Goal: Task Accomplishment & Management: Use online tool/utility

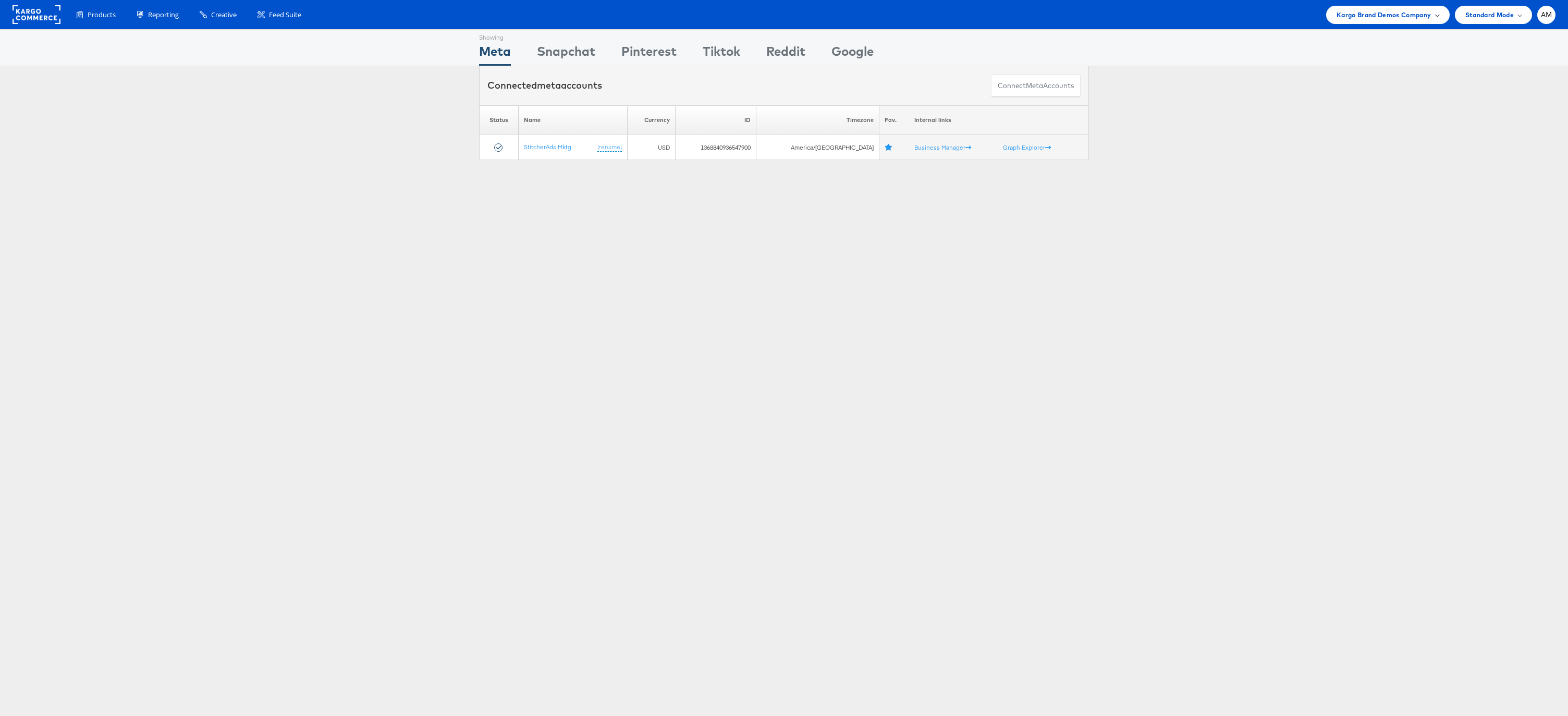
click at [1367, 15] on span "Kargo Brand Demos Company" at bounding box center [1384, 15] width 95 height 11
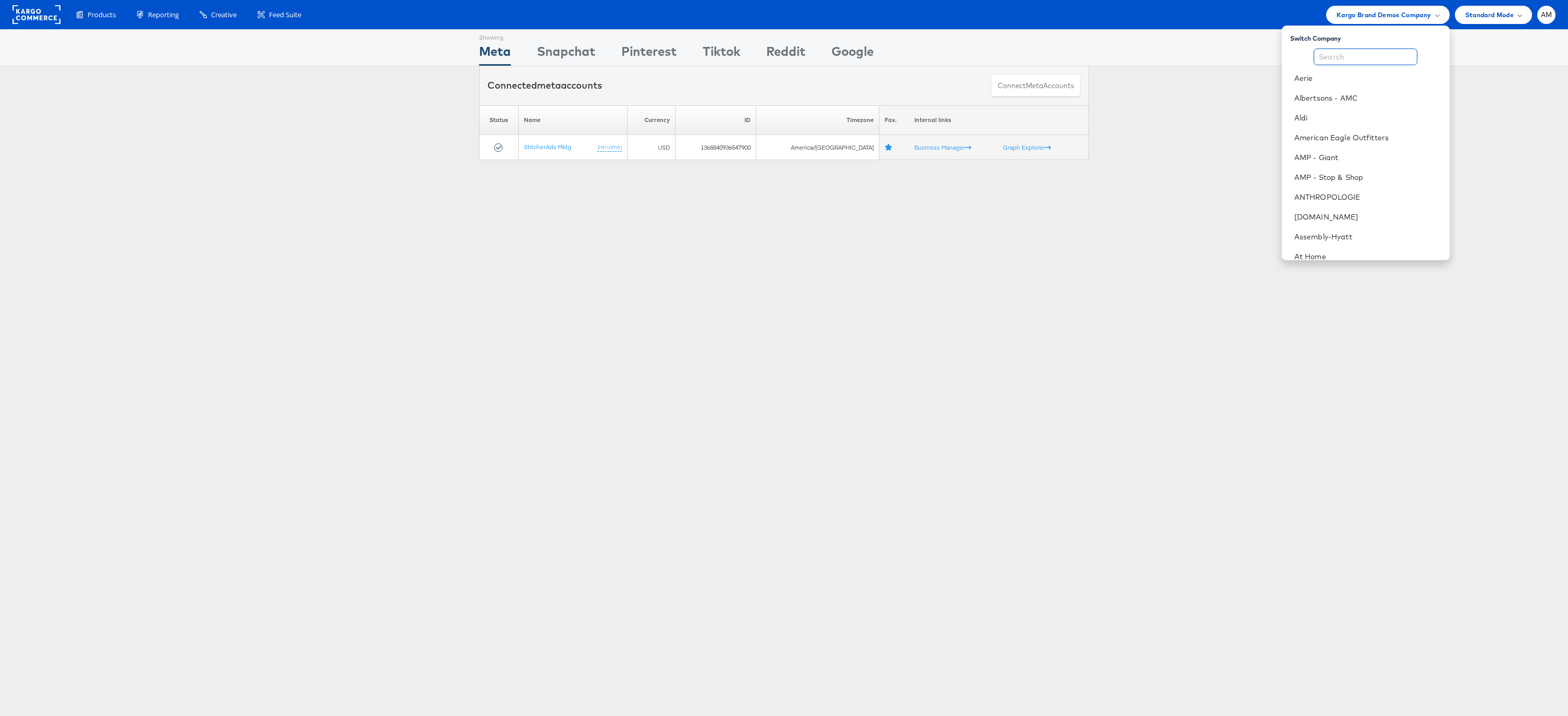
click at [1355, 59] on input "text" at bounding box center [1365, 57] width 104 height 17
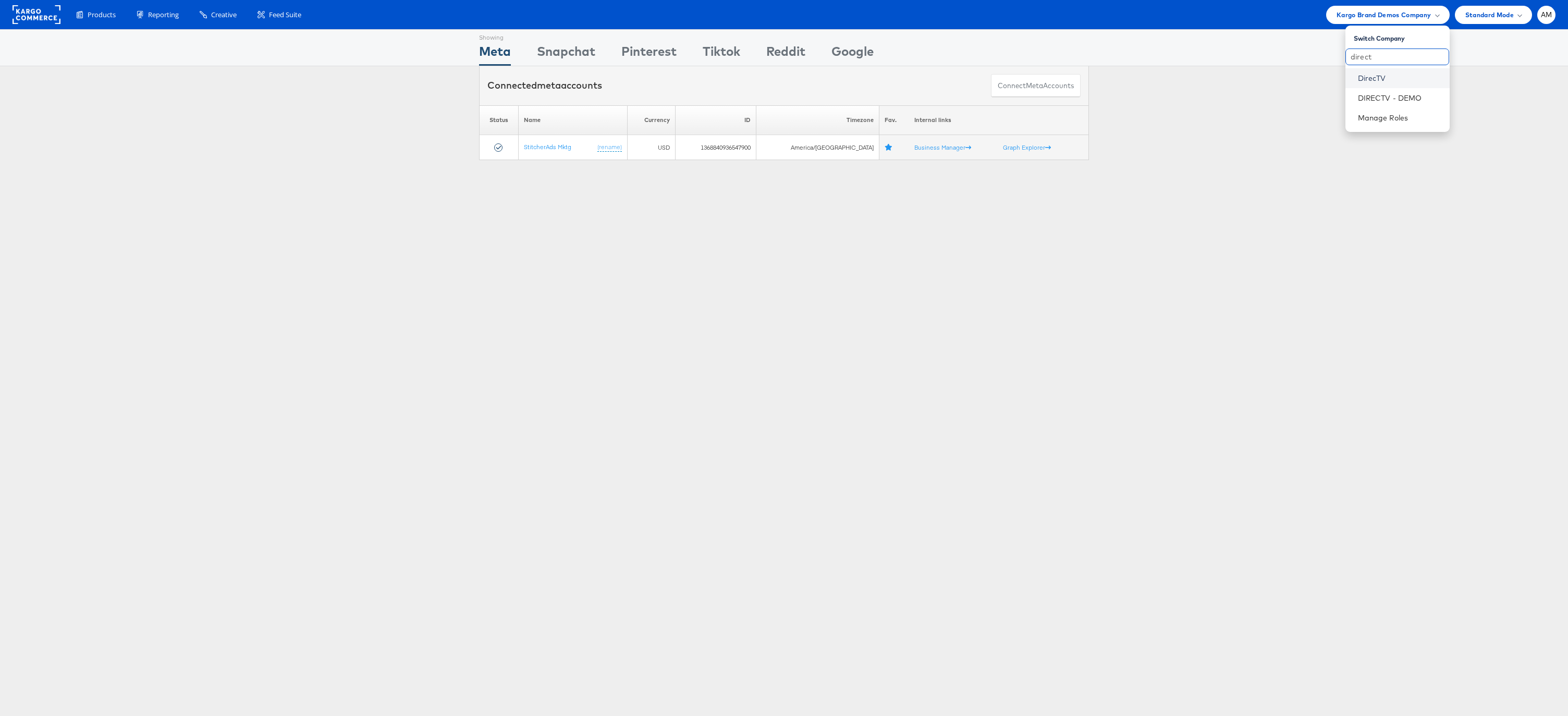
type input "direct"
click at [1384, 79] on link "DirecTV" at bounding box center [1400, 78] width 84 height 11
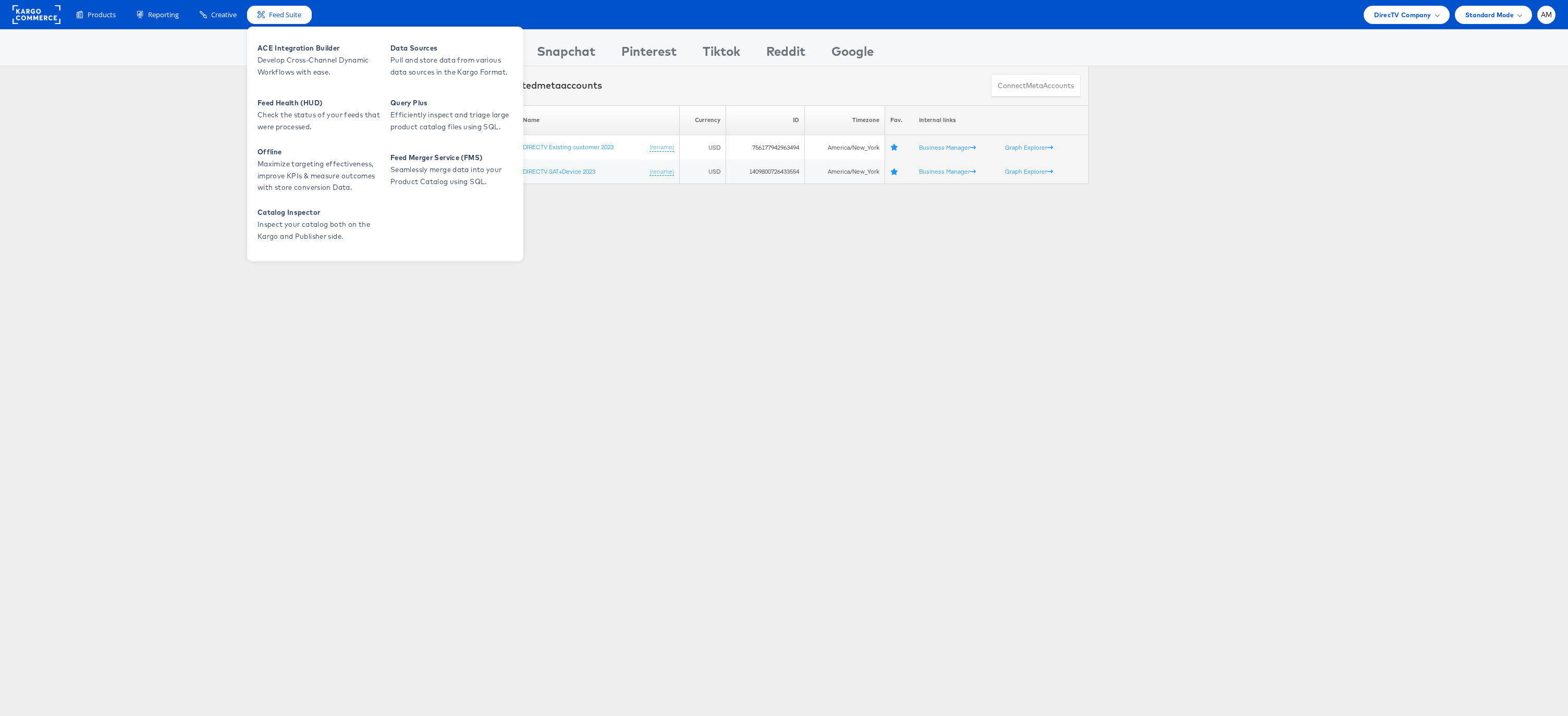
click at [277, 15] on span "Feed Suite" at bounding box center [285, 15] width 32 height 10
click at [299, 51] on span "ACE Integration Builder" at bounding box center [319, 48] width 125 height 12
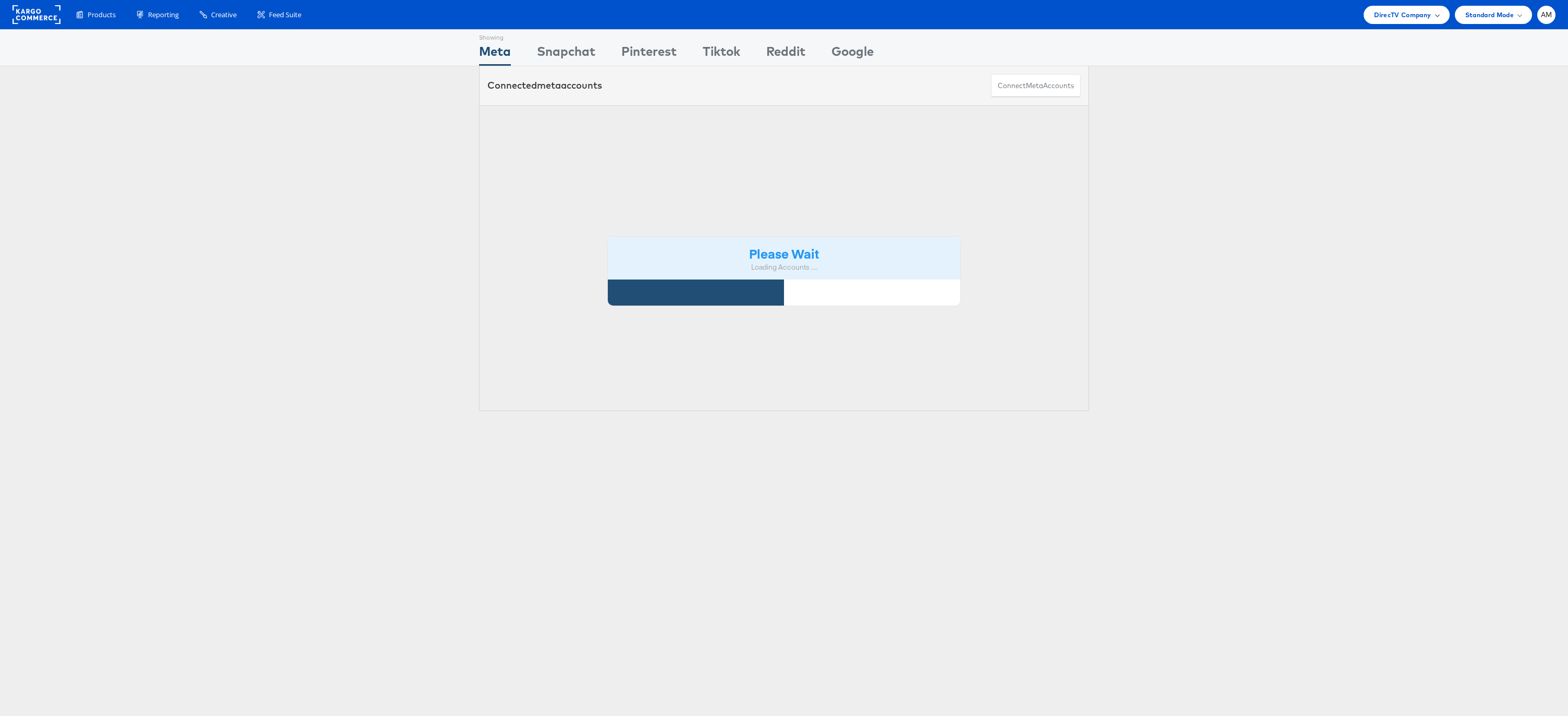
click at [1386, 11] on span "DirecTV Company" at bounding box center [1402, 15] width 57 height 11
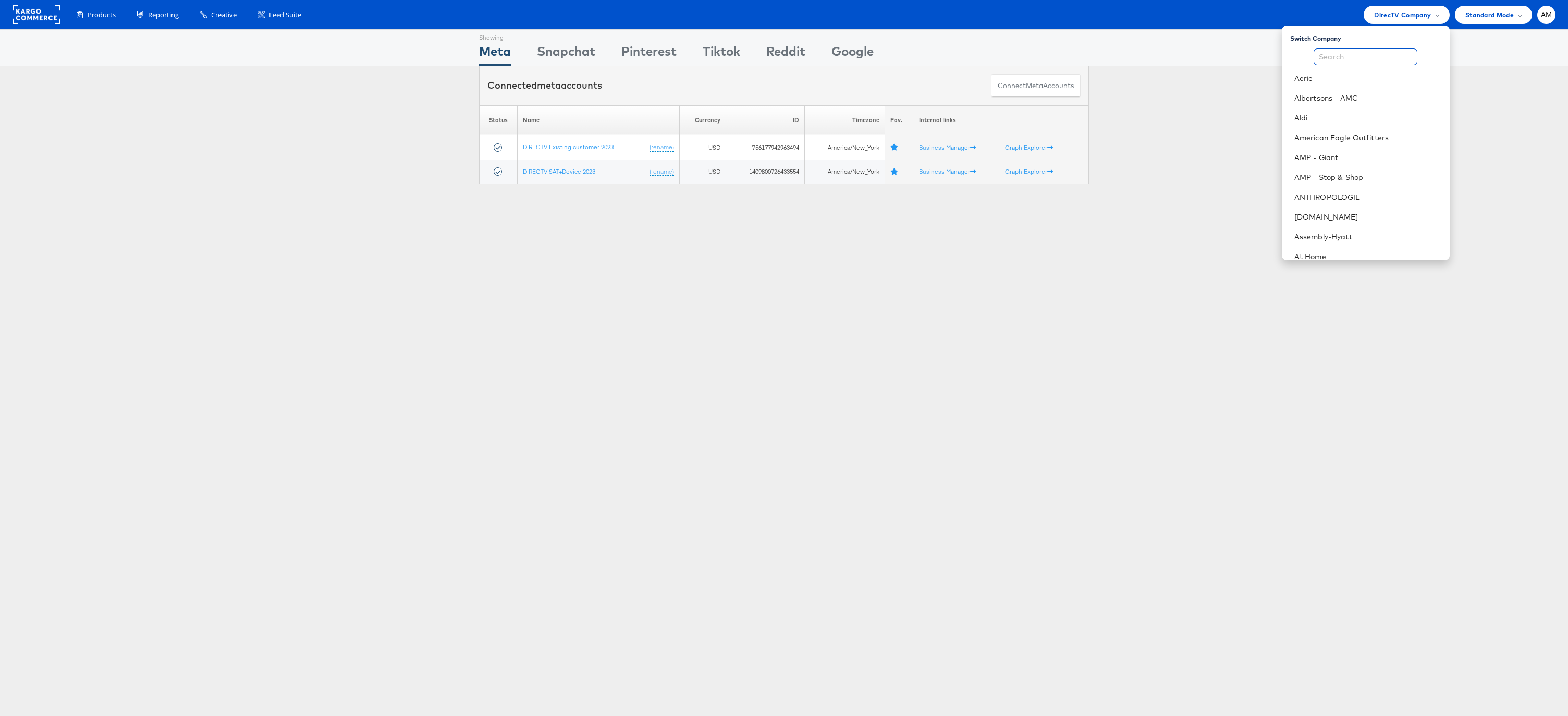
click at [1333, 63] on input "text" at bounding box center [1365, 57] width 104 height 17
type input "Kargo"
click at [1347, 76] on link "Kargo Brand Demos" at bounding box center [1374, 78] width 134 height 11
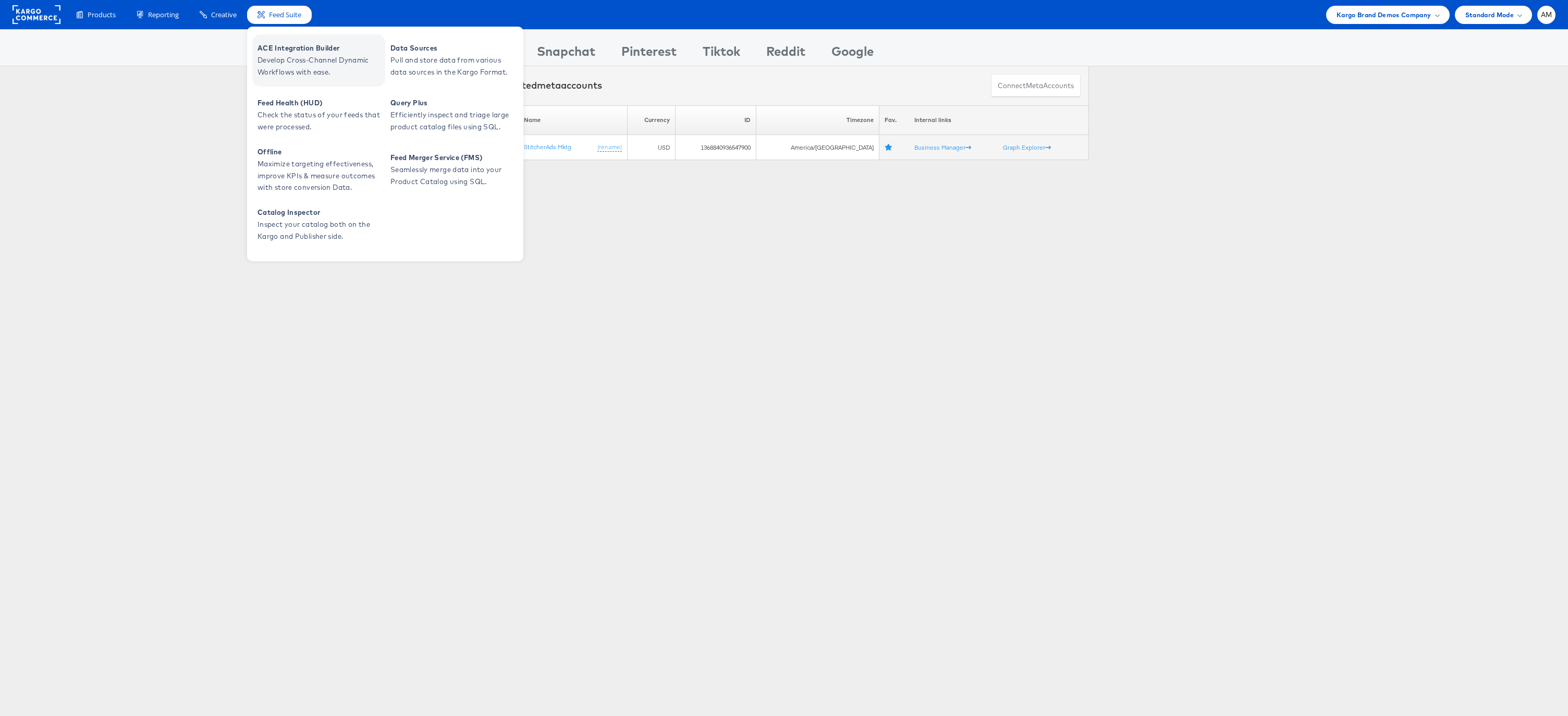
click at [285, 51] on span "ACE Integration Builder" at bounding box center [319, 48] width 125 height 12
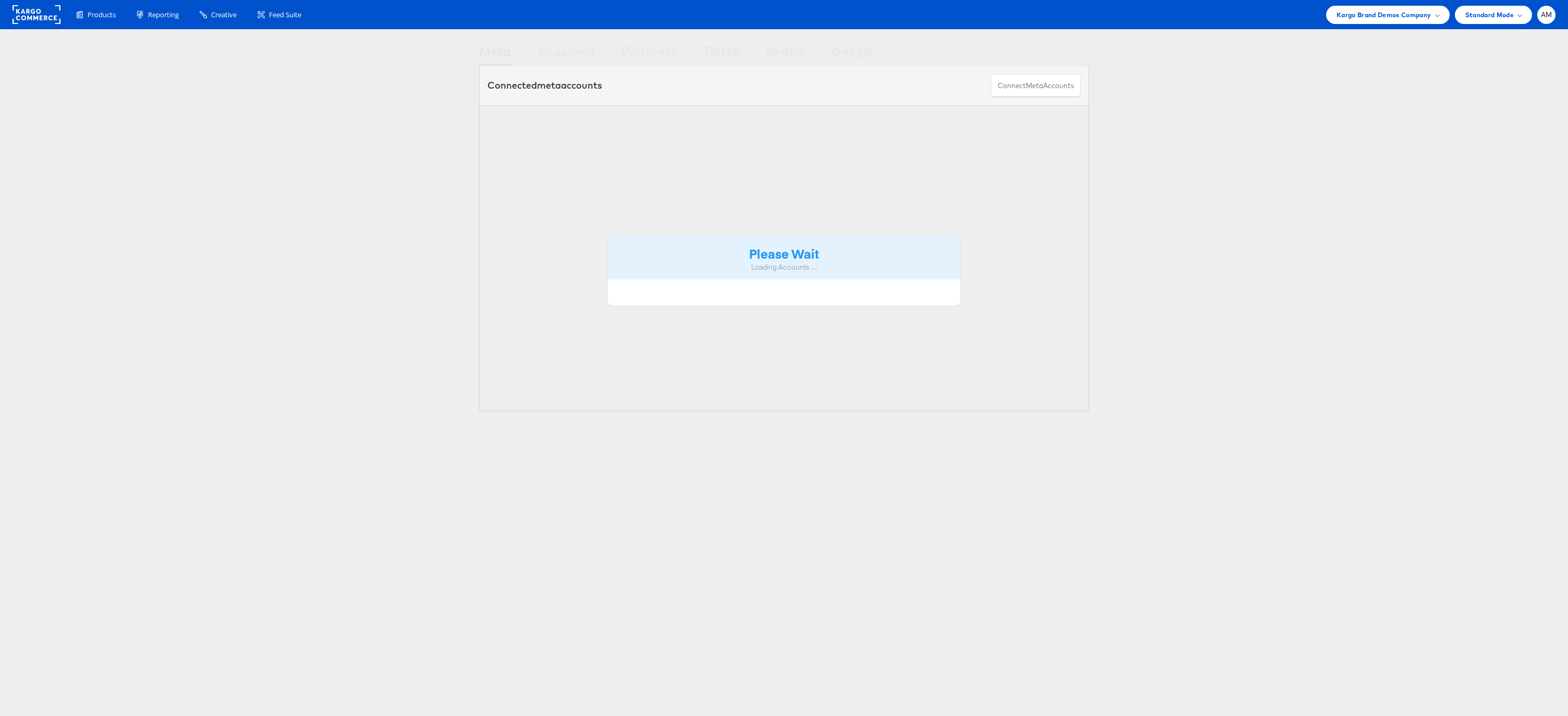
click at [1351, 5] on div "Products Product Catalogs Enhance Your Product Catalog, Map Them to Publishers,…" at bounding box center [784, 15] width 1568 height 29
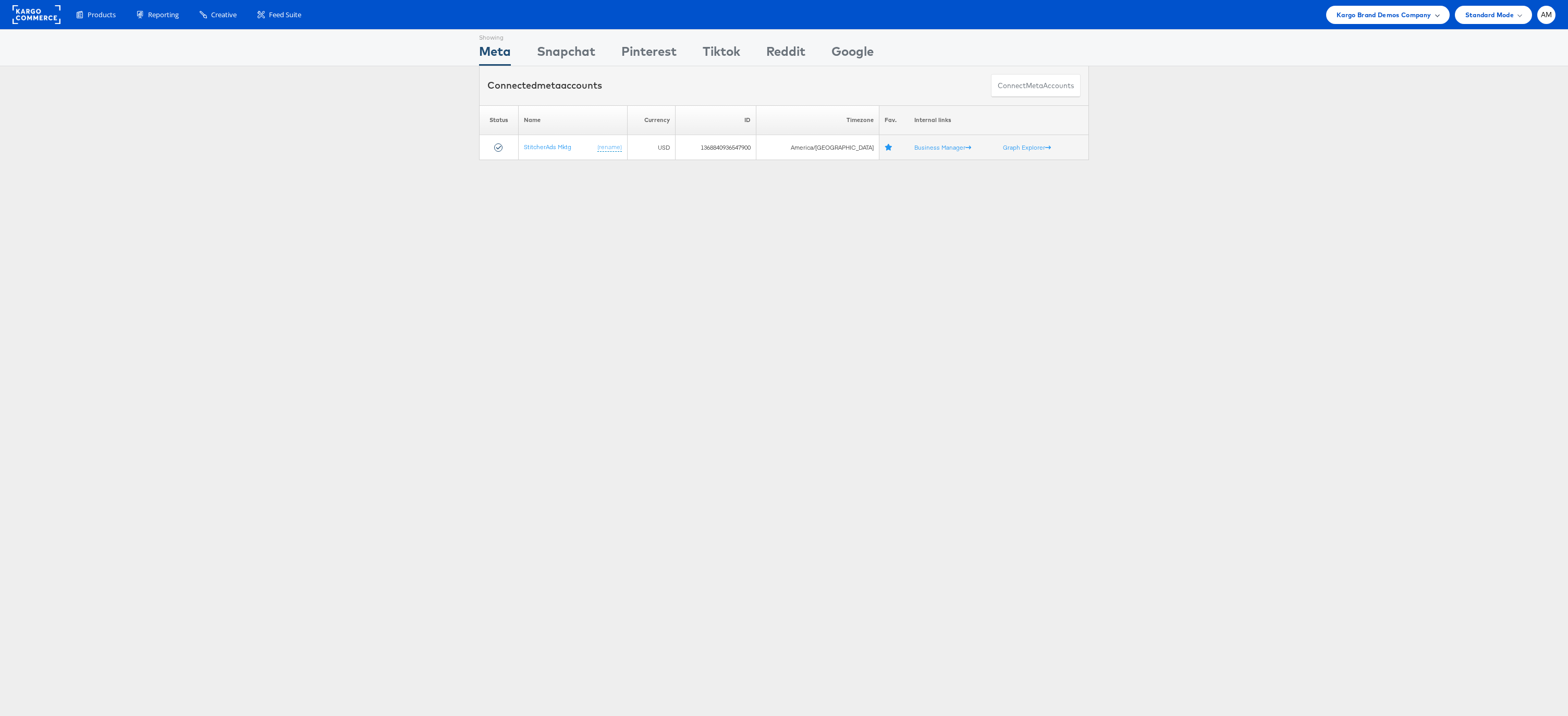
click at [1353, 15] on span "Kargo Brand Demos Company" at bounding box center [1384, 15] width 95 height 11
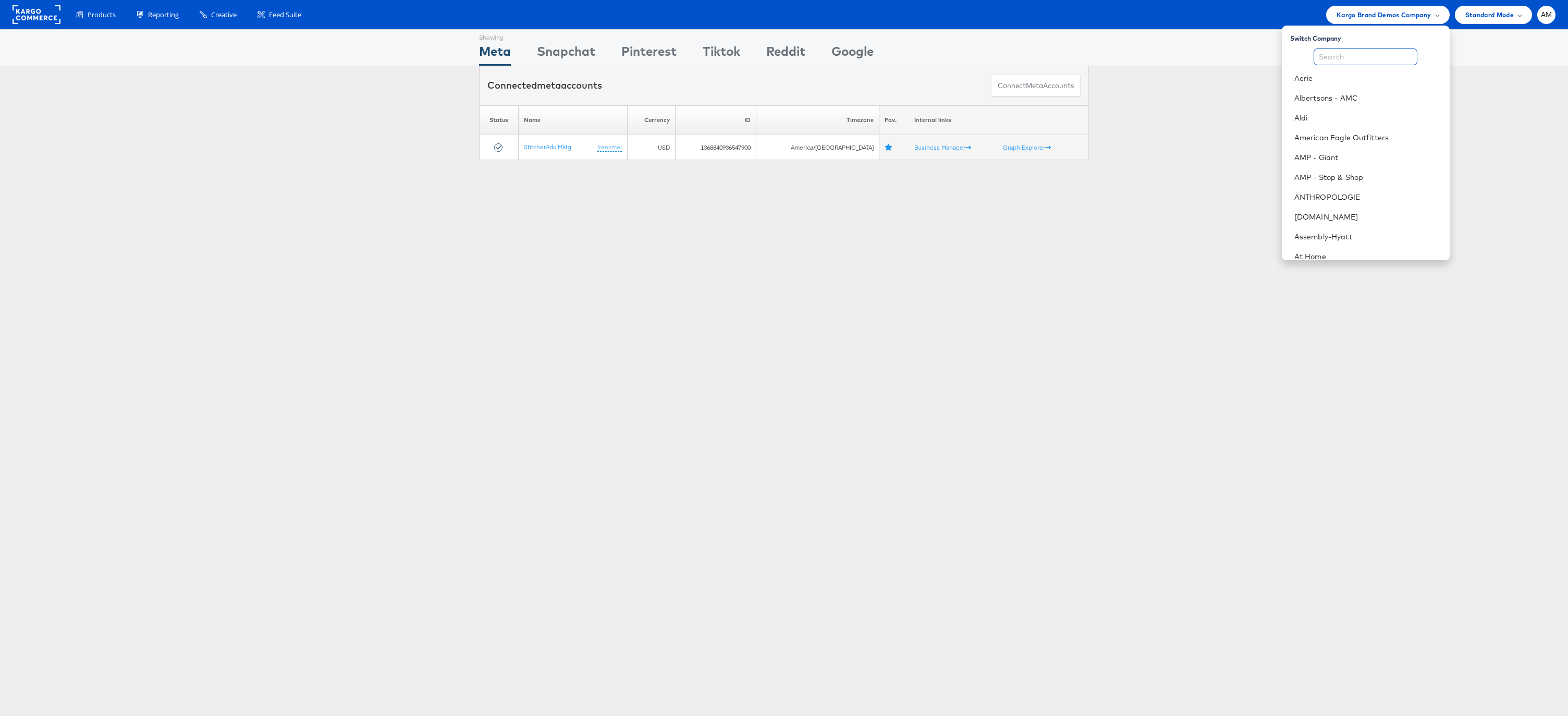
click at [1348, 57] on input "text" at bounding box center [1365, 57] width 104 height 17
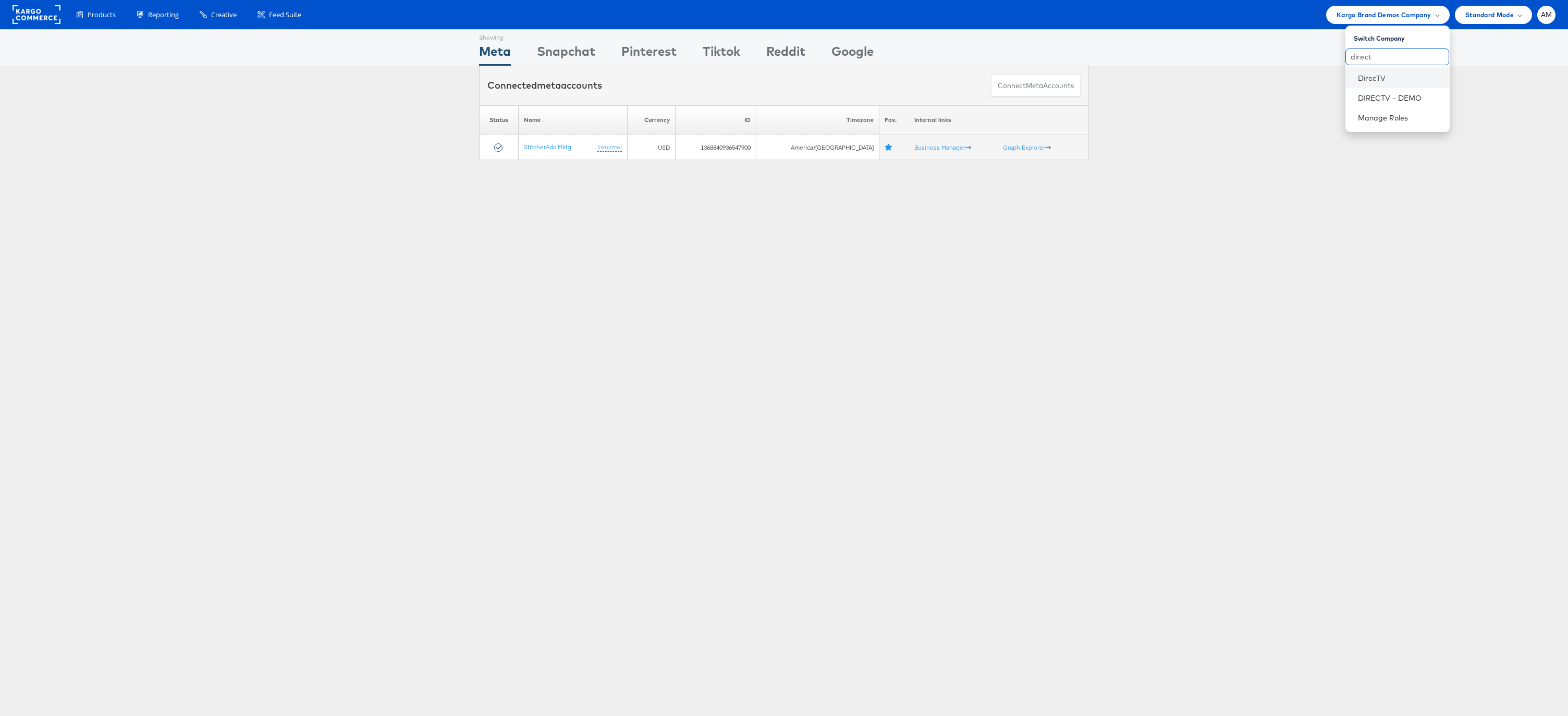
type input "direct"
click at [1371, 73] on link "DirecTV" at bounding box center [1400, 78] width 84 height 11
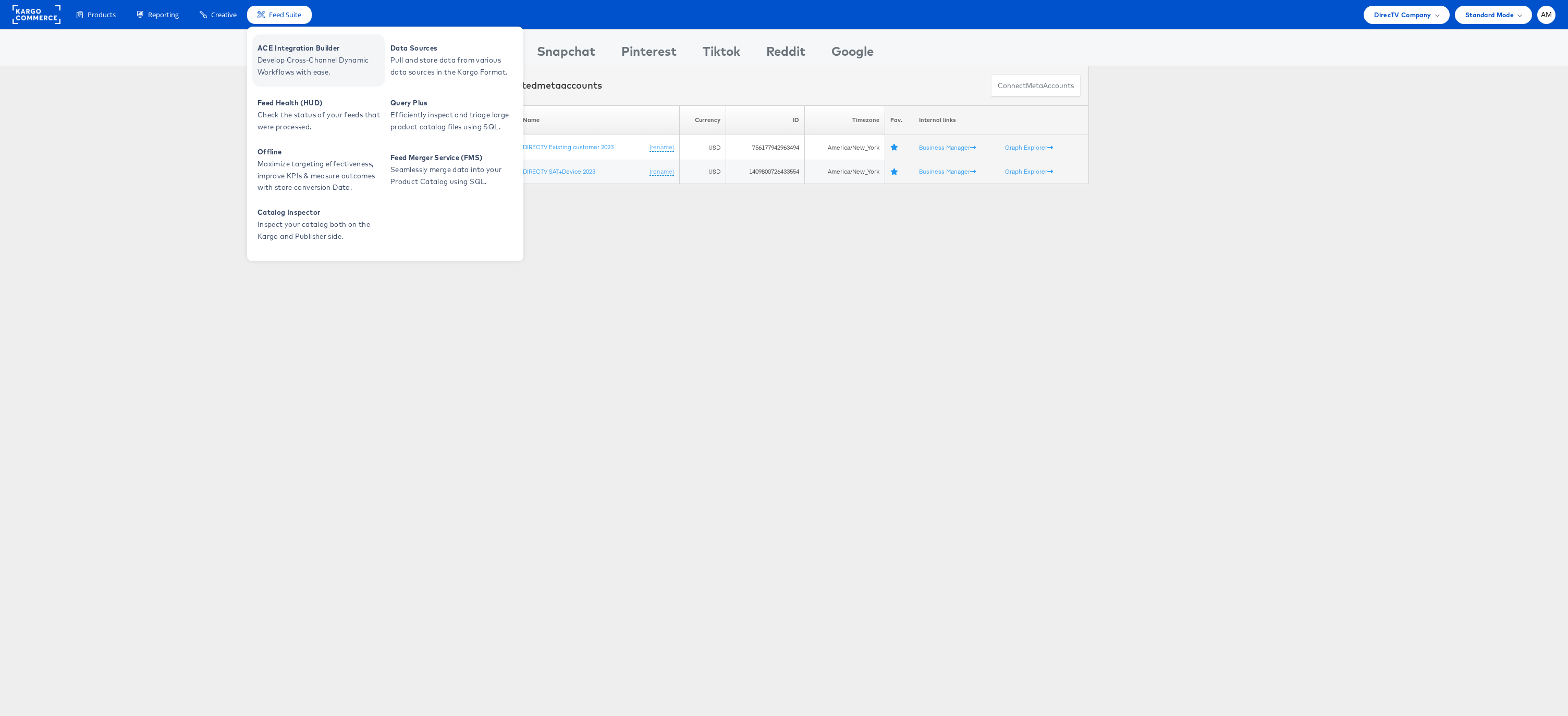
click at [285, 58] on span "Develop Cross-Channel Dynamic Workflows with ease." at bounding box center [319, 66] width 125 height 24
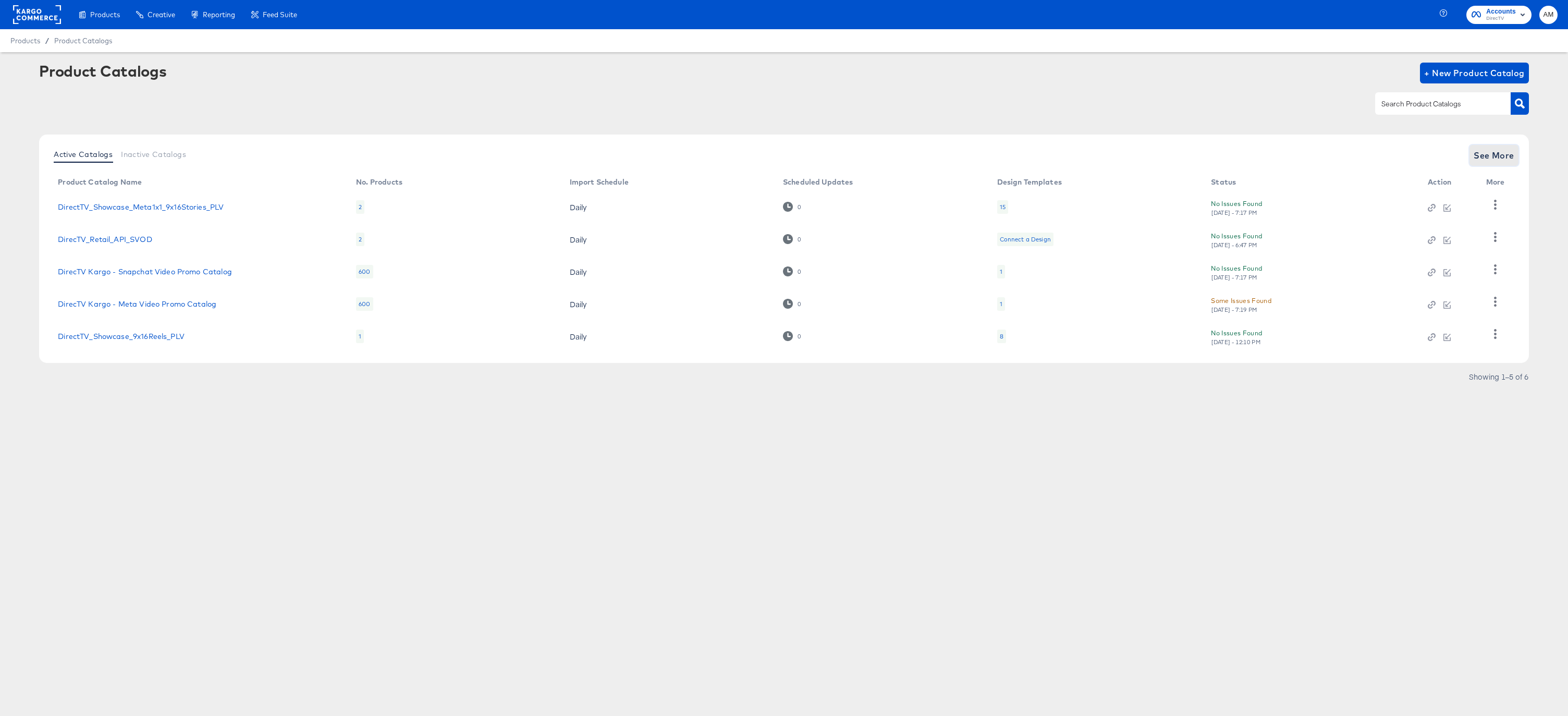
click at [1494, 155] on span "See More" at bounding box center [1494, 156] width 41 height 15
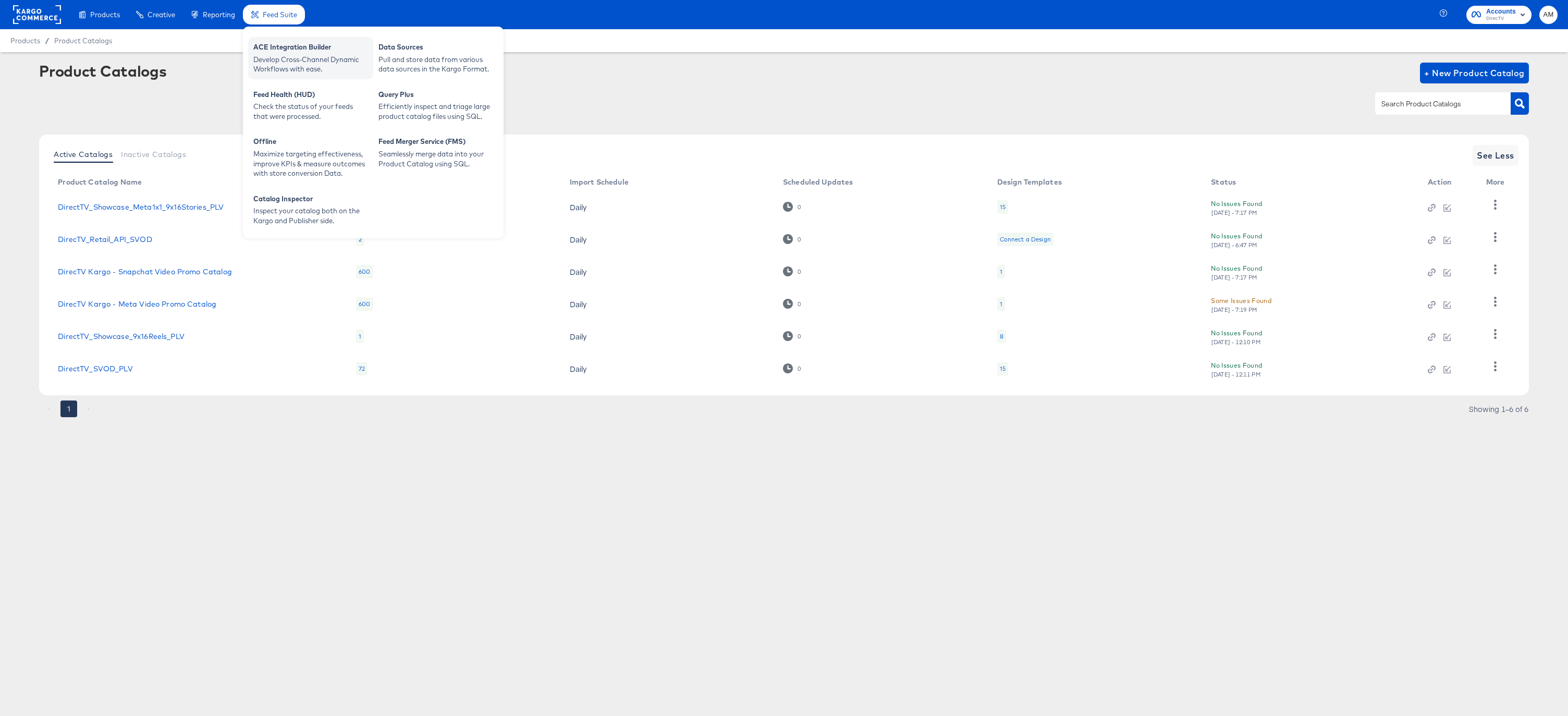
click at [297, 55] on div "Develop Cross-Channel Dynamic Workflows with ease." at bounding box center [311, 64] width 115 height 19
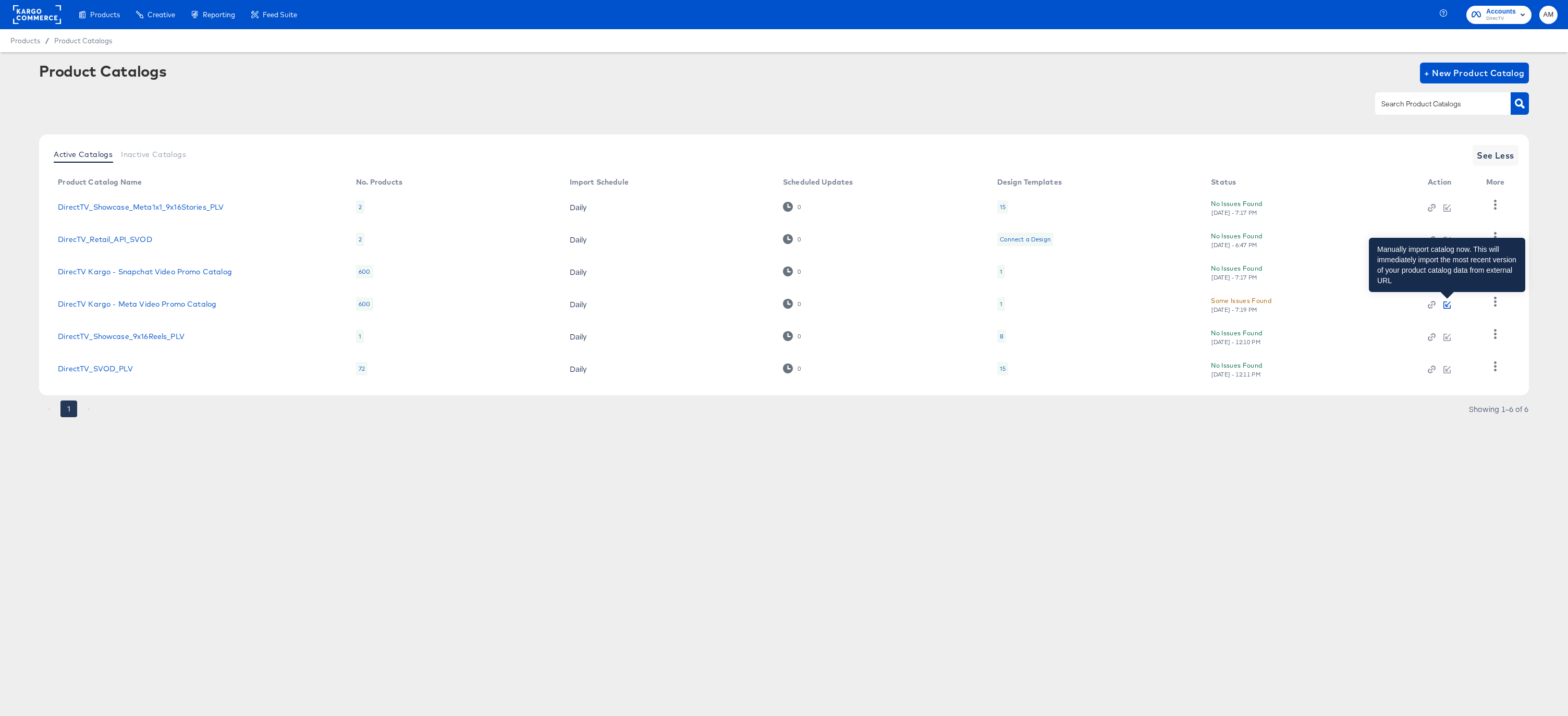
click at [1448, 305] on icon "button" at bounding box center [1447, 305] width 7 height 7
click at [34, 10] on rect at bounding box center [37, 15] width 48 height 19
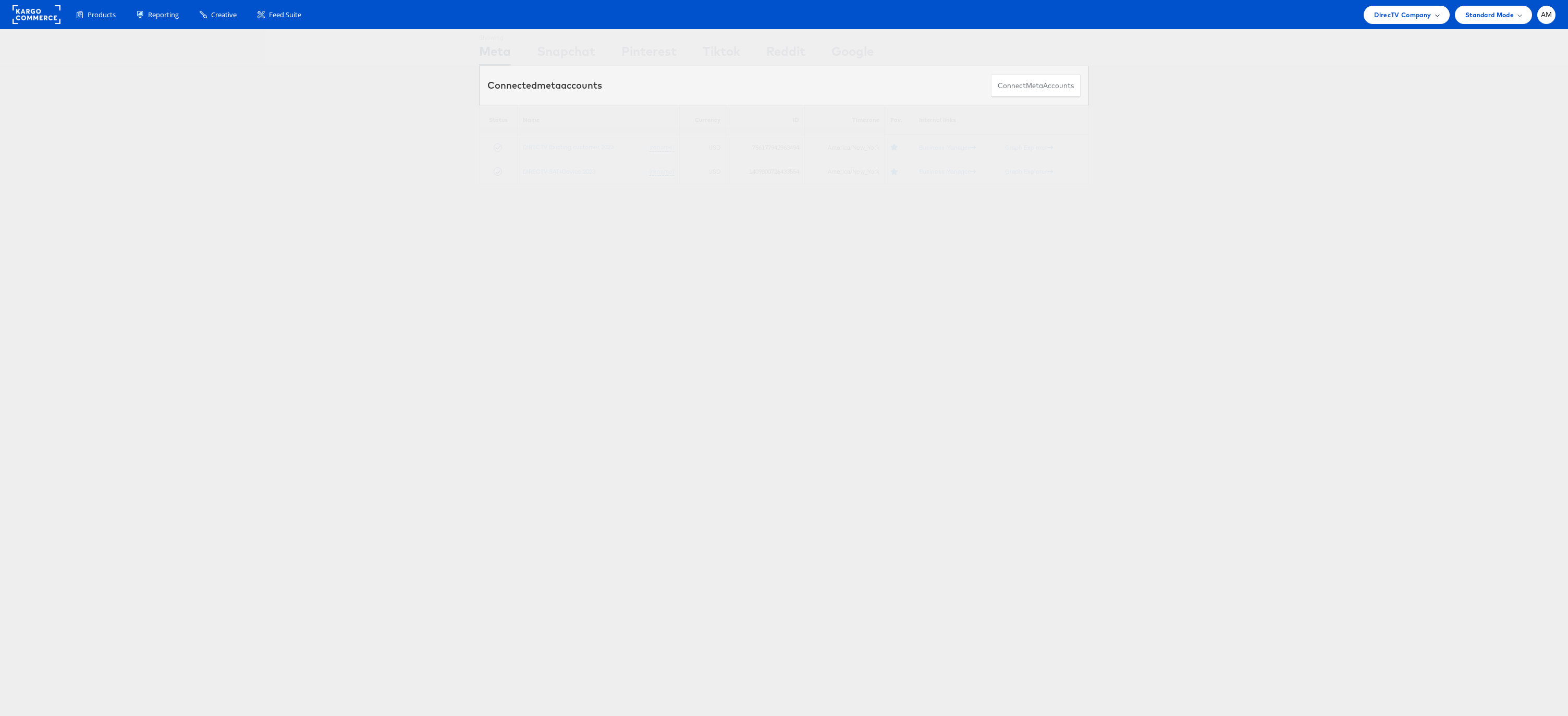
click at [1382, 14] on span "DirecTV Company" at bounding box center [1402, 15] width 57 height 11
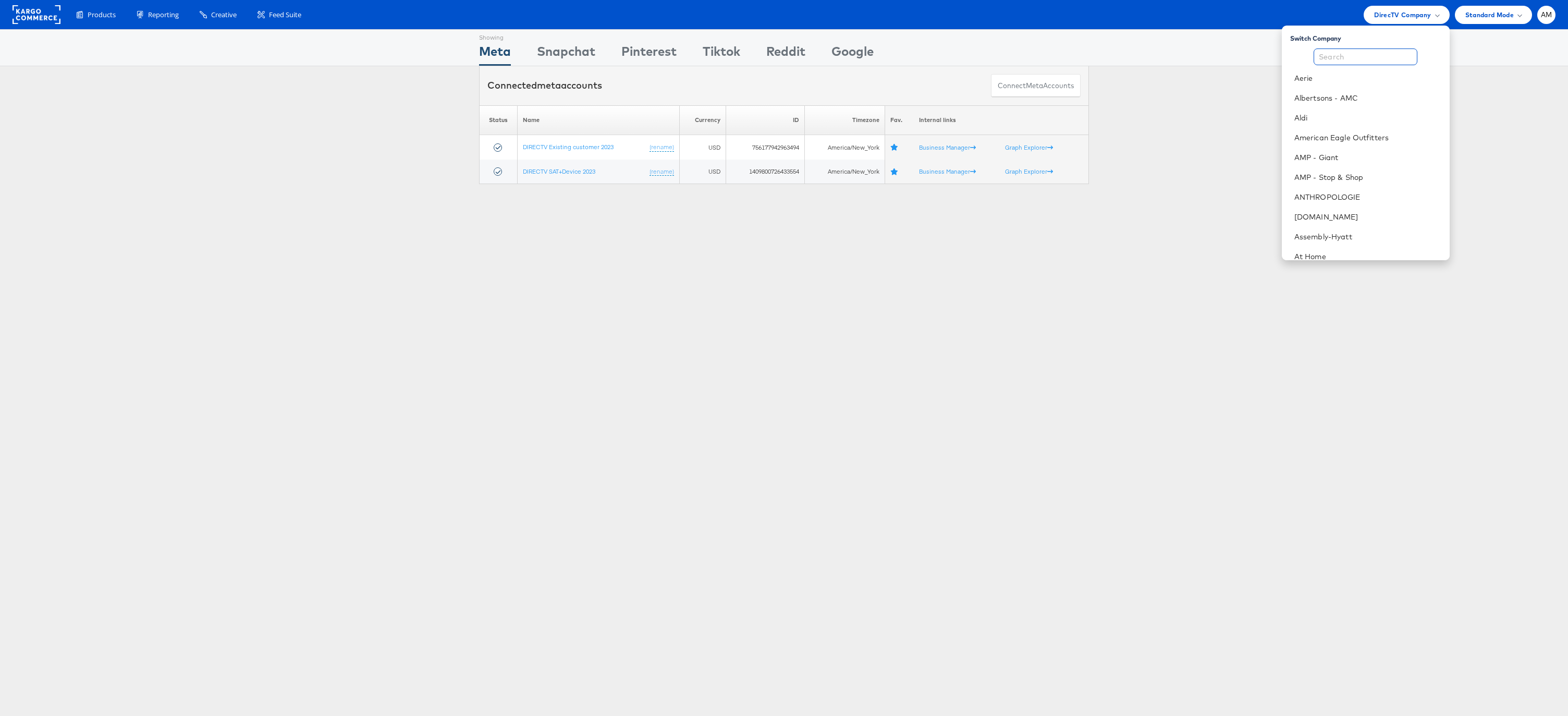
click at [1359, 60] on input "text" at bounding box center [1365, 57] width 104 height 17
type input "kargo"
click at [1358, 75] on link "Kargo Brand Demos" at bounding box center [1374, 78] width 134 height 11
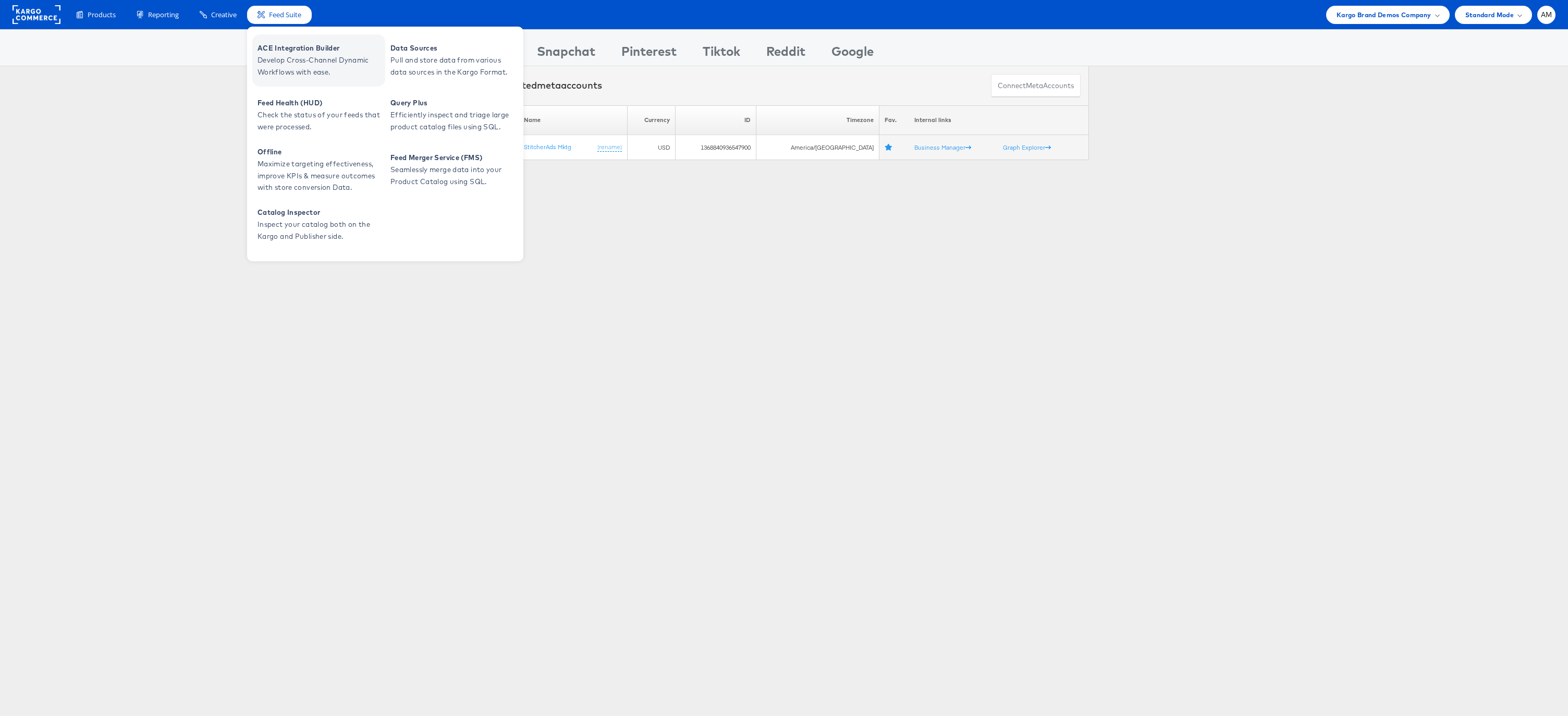
click at [282, 52] on span "ACE Integration Builder" at bounding box center [319, 48] width 125 height 12
click at [295, 58] on span "Develop Cross-Channel Dynamic Workflows with ease." at bounding box center [319, 66] width 125 height 24
